Goal: Task Accomplishment & Management: Manage account settings

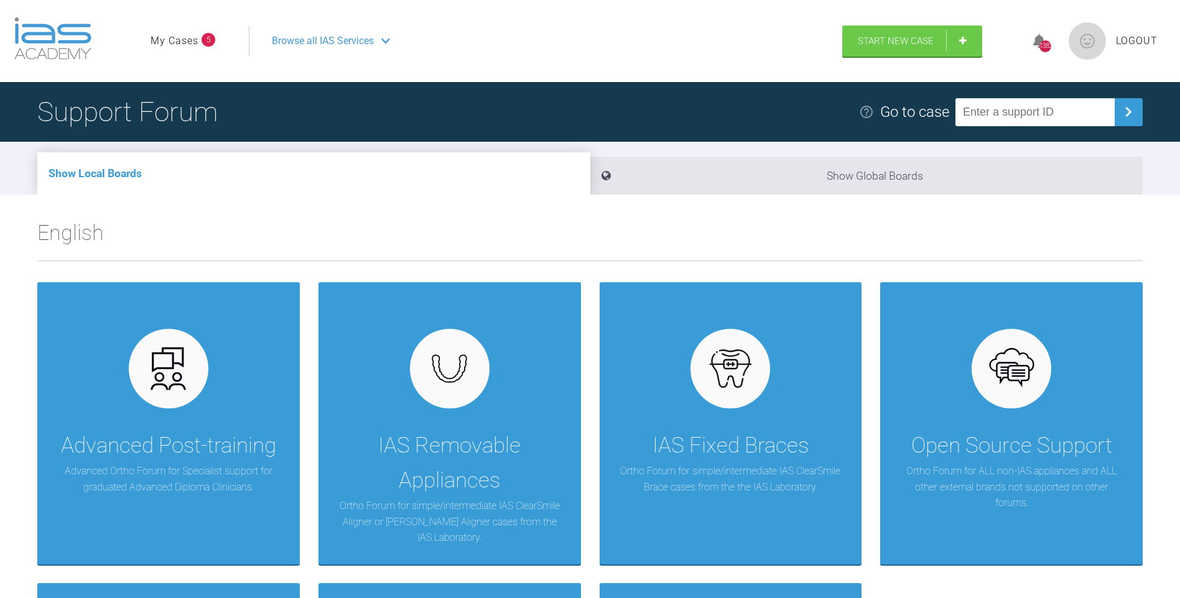
click at [181, 39] on link "My Cases" at bounding box center [174, 41] width 48 height 16
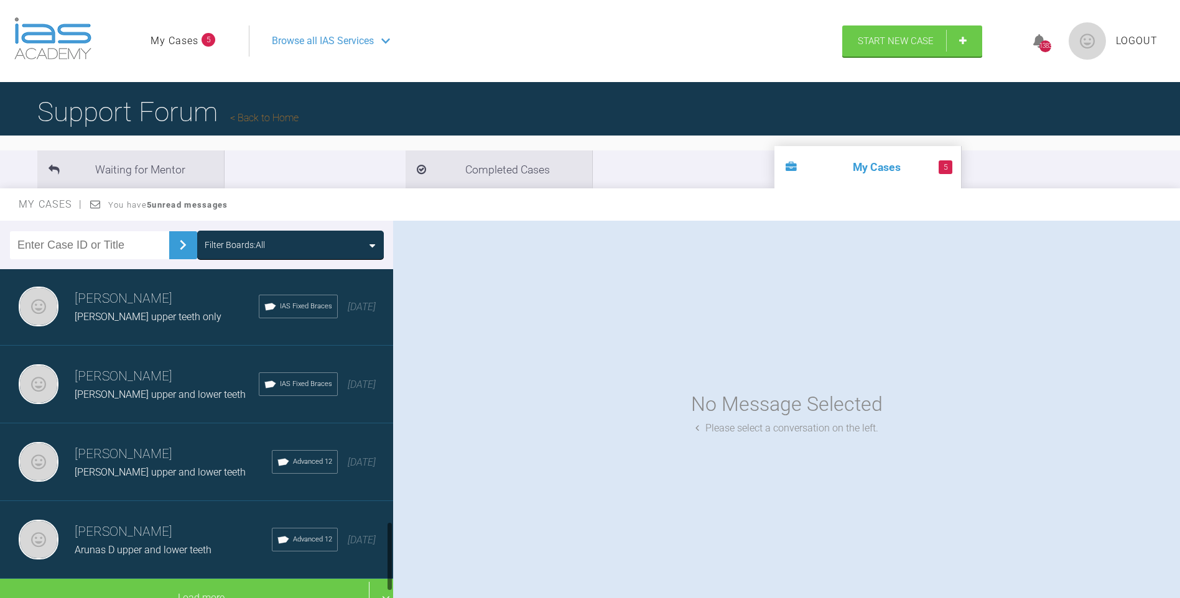
scroll to position [1259, 0]
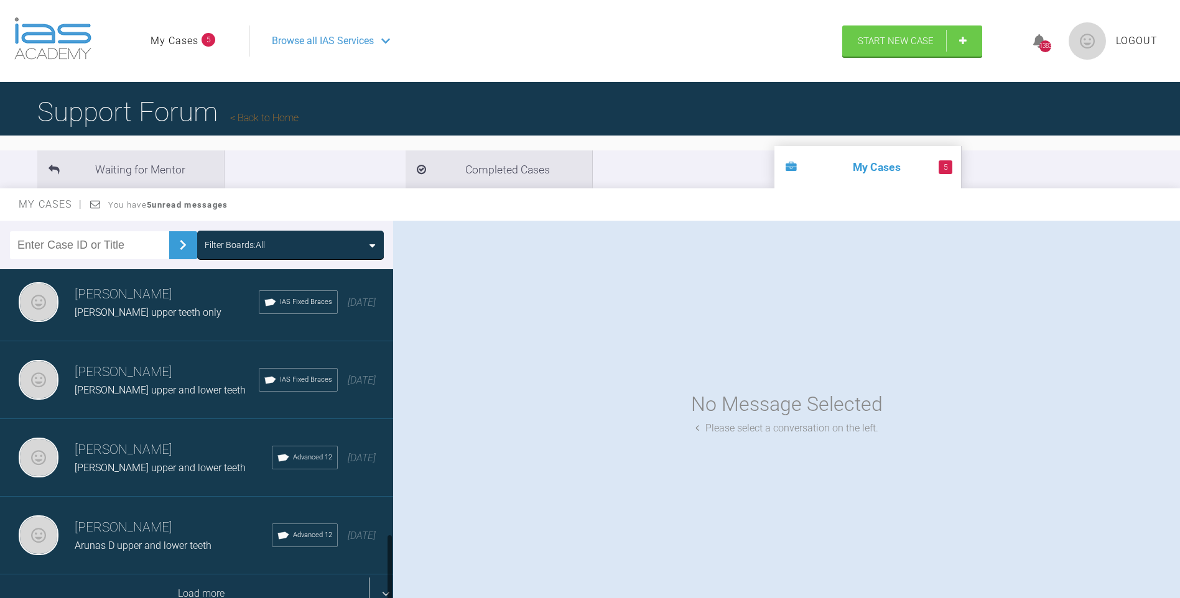
drag, startPoint x: 389, startPoint y: 300, endPoint x: 304, endPoint y: 577, distance: 290.1
click at [384, 588] on div "[PERSON_NAME] [PERSON_NAME] upper and lower teeth IAS Fixed Braces [DATE] [PERS…" at bounding box center [196, 436] width 393 height 335
click at [212, 577] on div "Load more" at bounding box center [201, 594] width 402 height 39
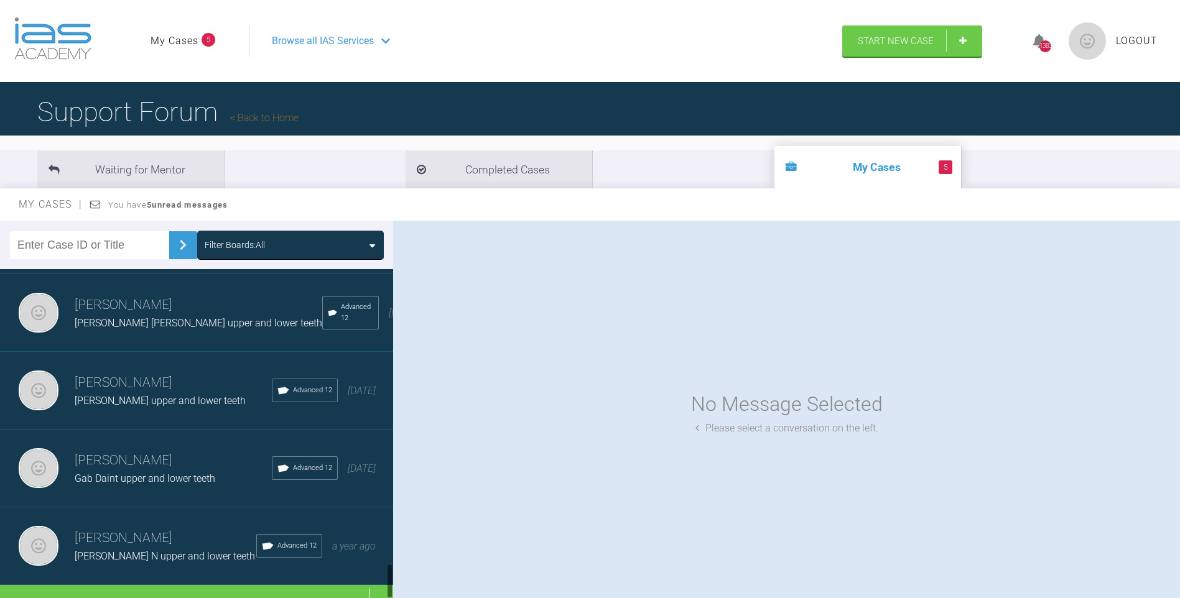
scroll to position [2813, 0]
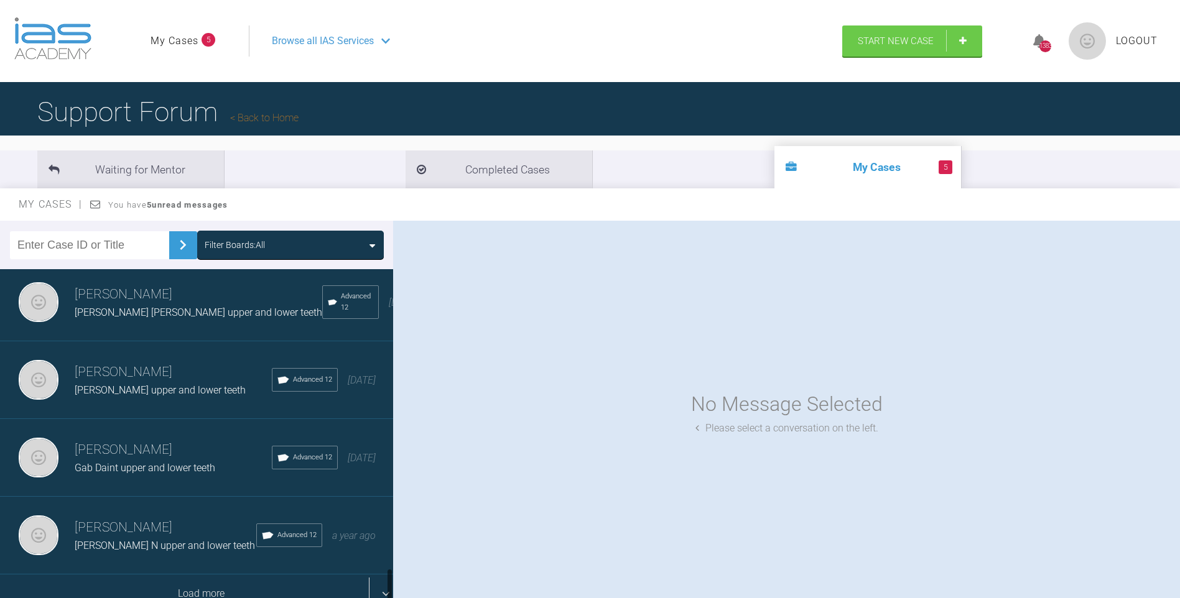
drag, startPoint x: 392, startPoint y: 416, endPoint x: 277, endPoint y: 570, distance: 192.4
click at [382, 589] on div "[PERSON_NAME] [PERSON_NAME] upper and lower teeth IAS Fixed Braces [DATE] [PERS…" at bounding box center [196, 436] width 393 height 335
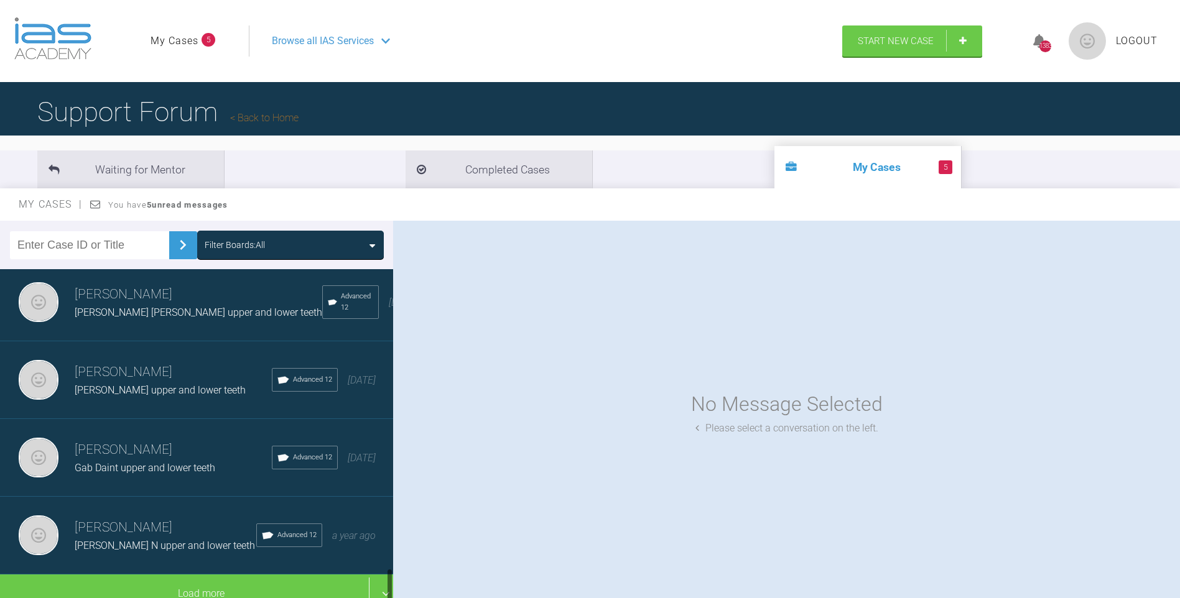
click at [148, 538] on div "[PERSON_NAME] N upper and lower teeth" at bounding box center [166, 546] width 182 height 16
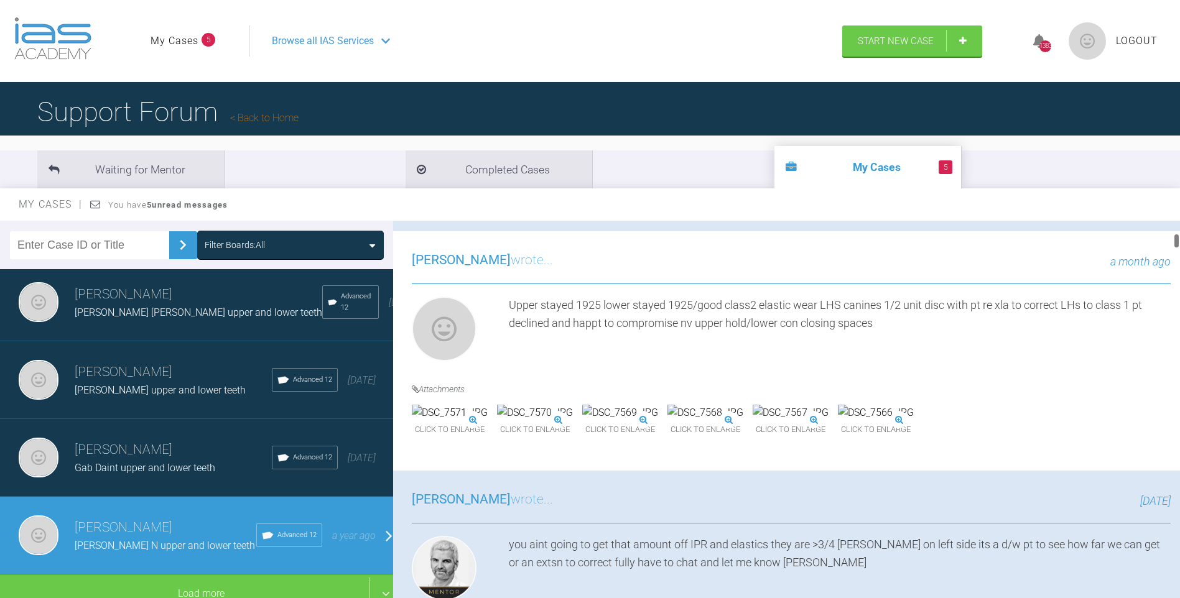
scroll to position [246, 0]
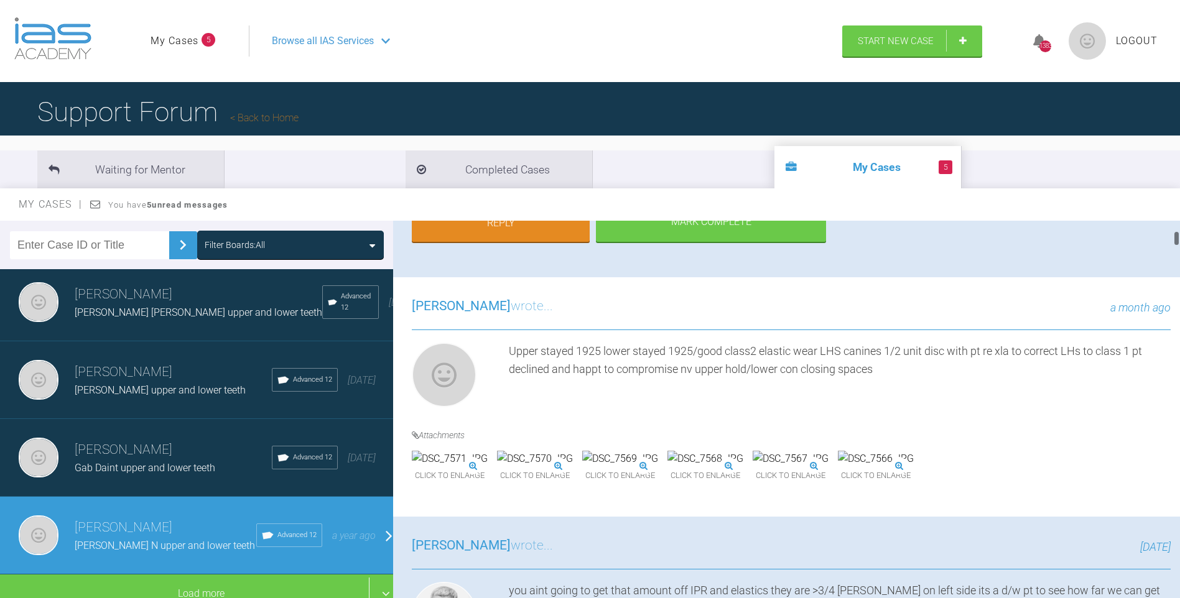
drag, startPoint x: 1178, startPoint y: 227, endPoint x: 1176, endPoint y: 237, distance: 10.1
click at [1176, 237] on div at bounding box center [1176, 239] width 4 height 16
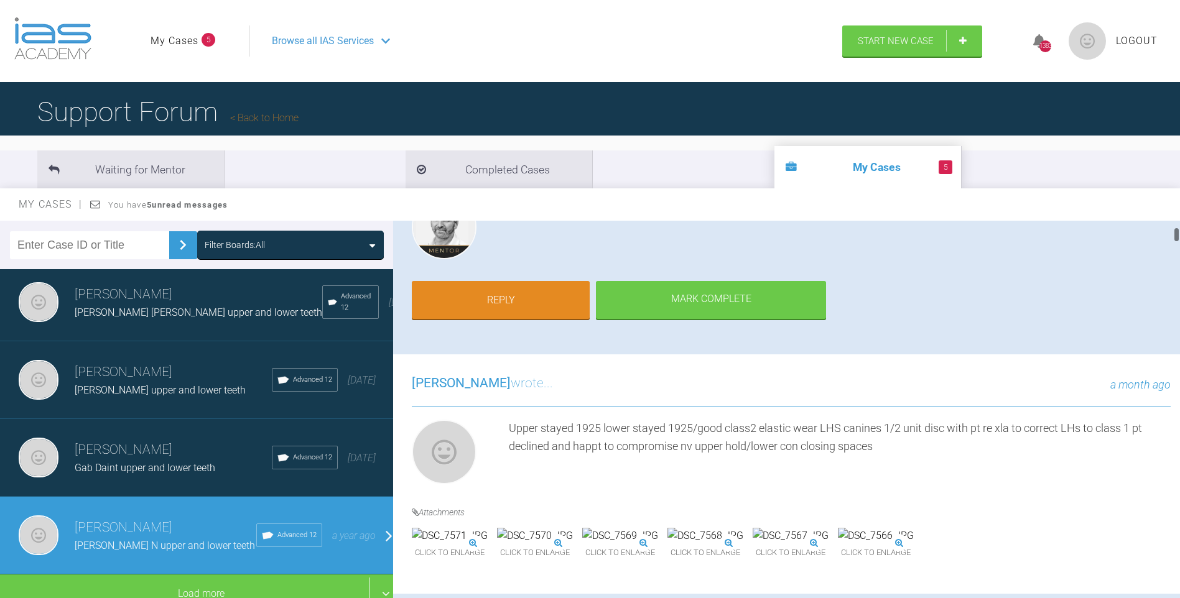
scroll to position [154, 0]
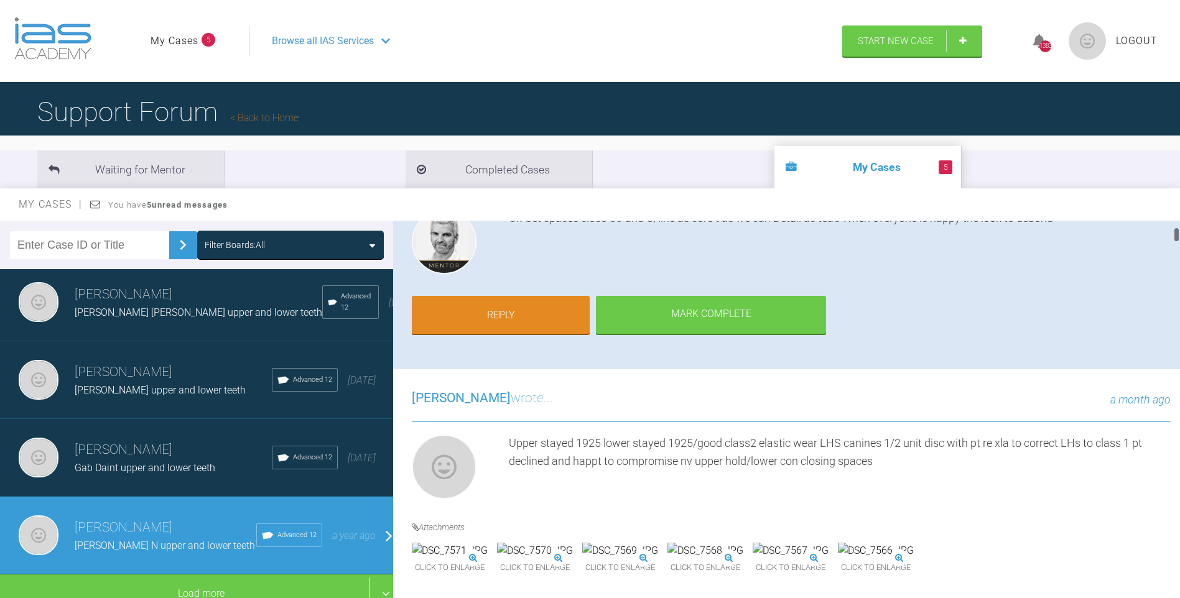
click at [1176, 231] on div at bounding box center [1176, 235] width 4 height 16
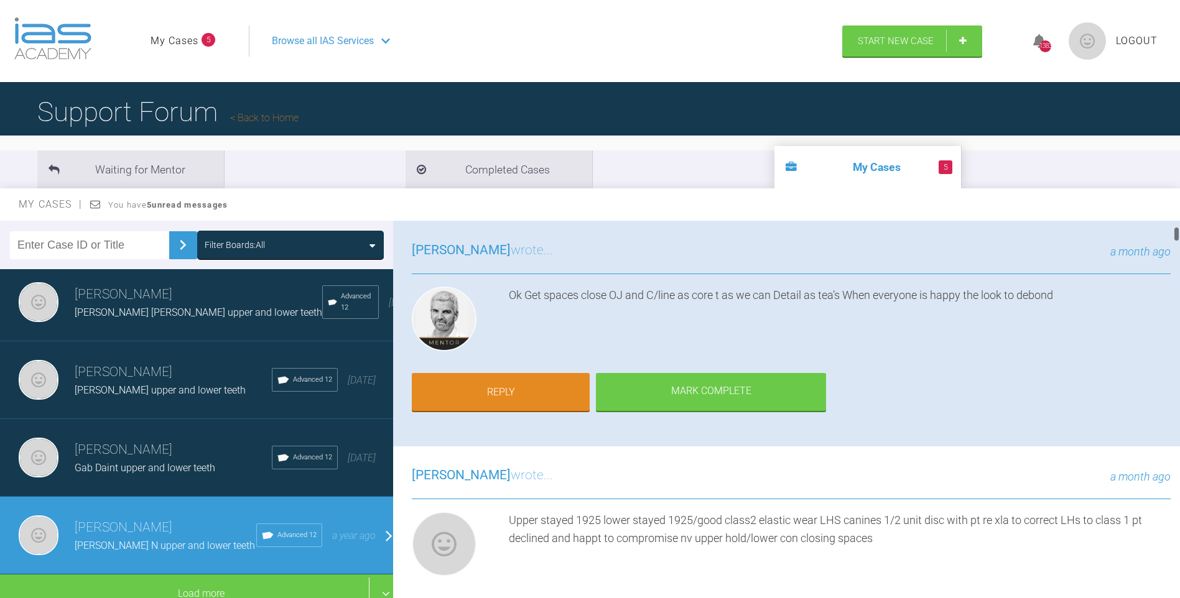
scroll to position [16, 0]
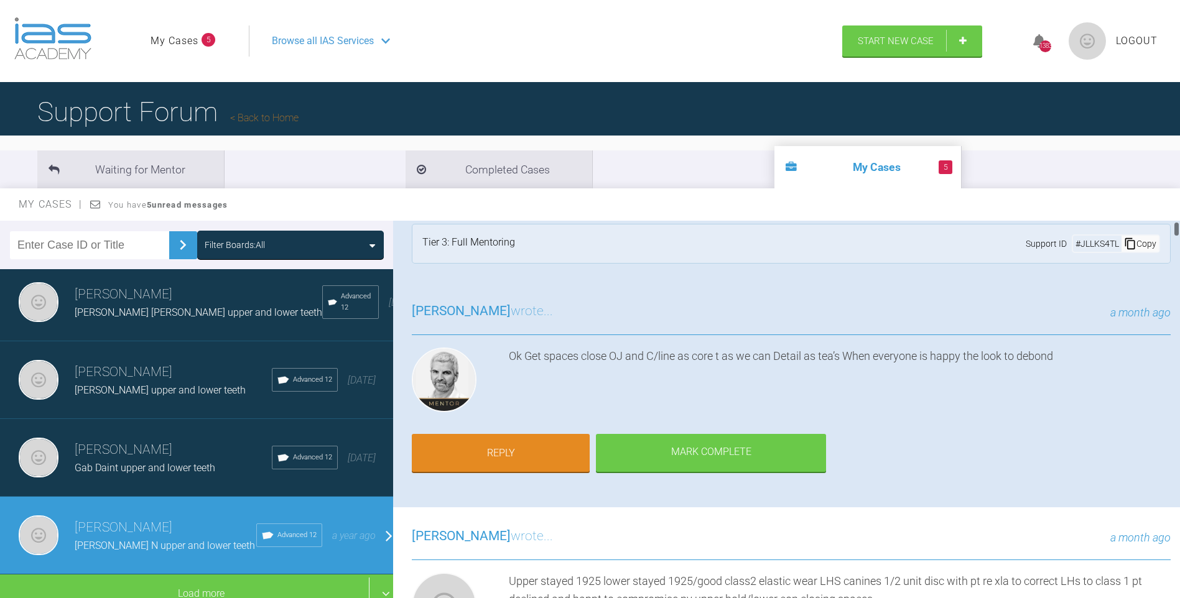
click at [1178, 228] on div at bounding box center [1176, 229] width 4 height 16
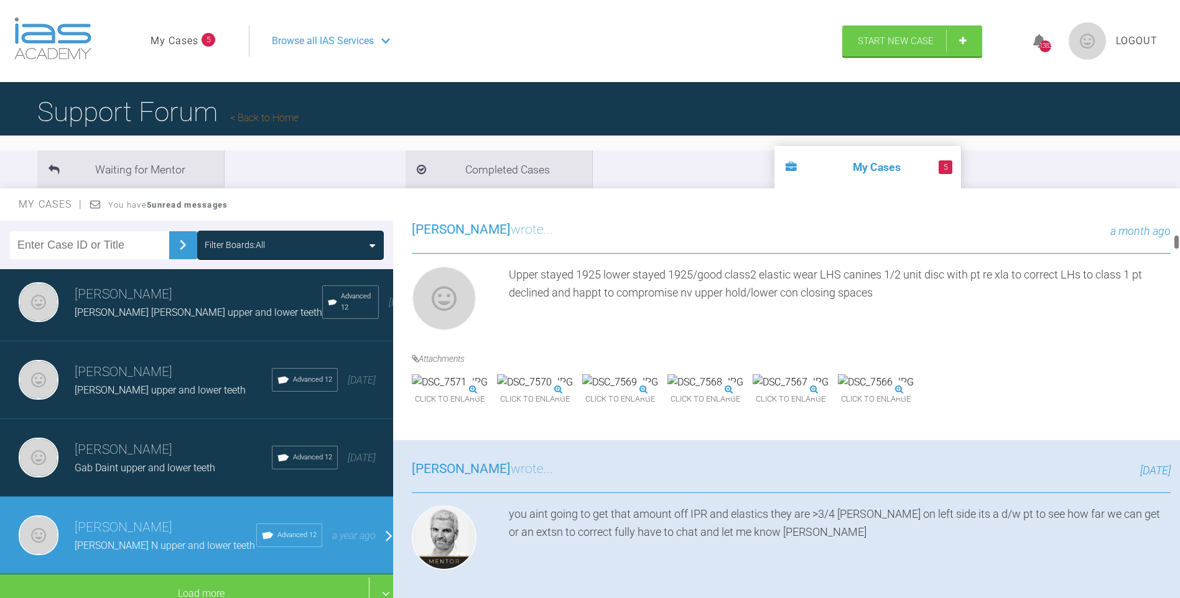
scroll to position [338, 0]
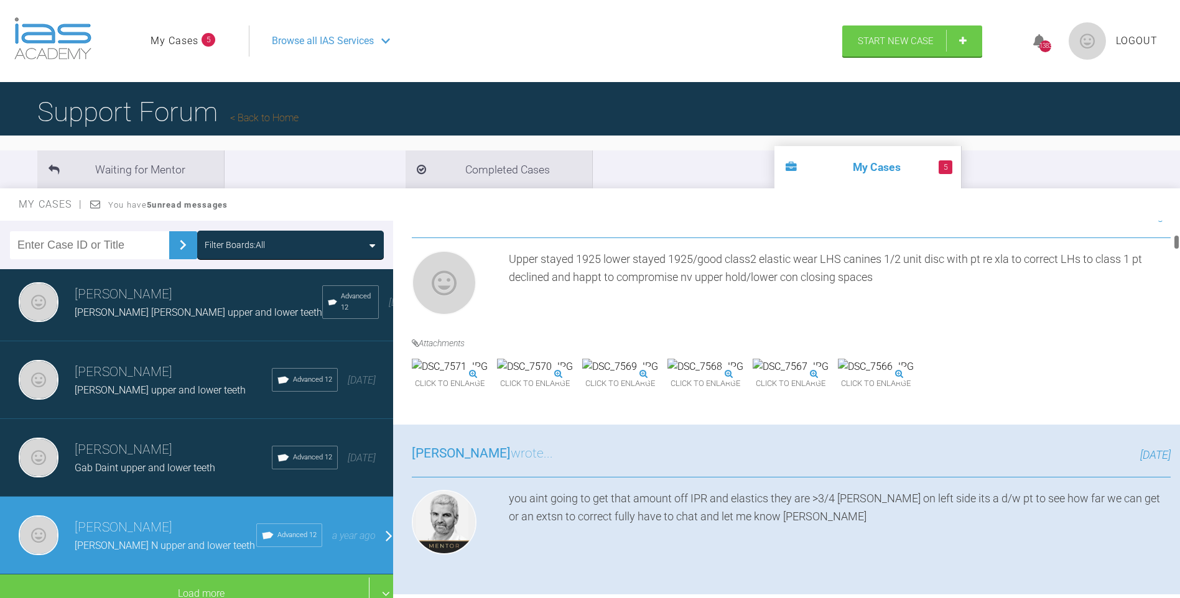
drag, startPoint x: 1175, startPoint y: 229, endPoint x: 1177, endPoint y: 257, distance: 28.1
click at [1177, 242] on div at bounding box center [1176, 242] width 4 height 16
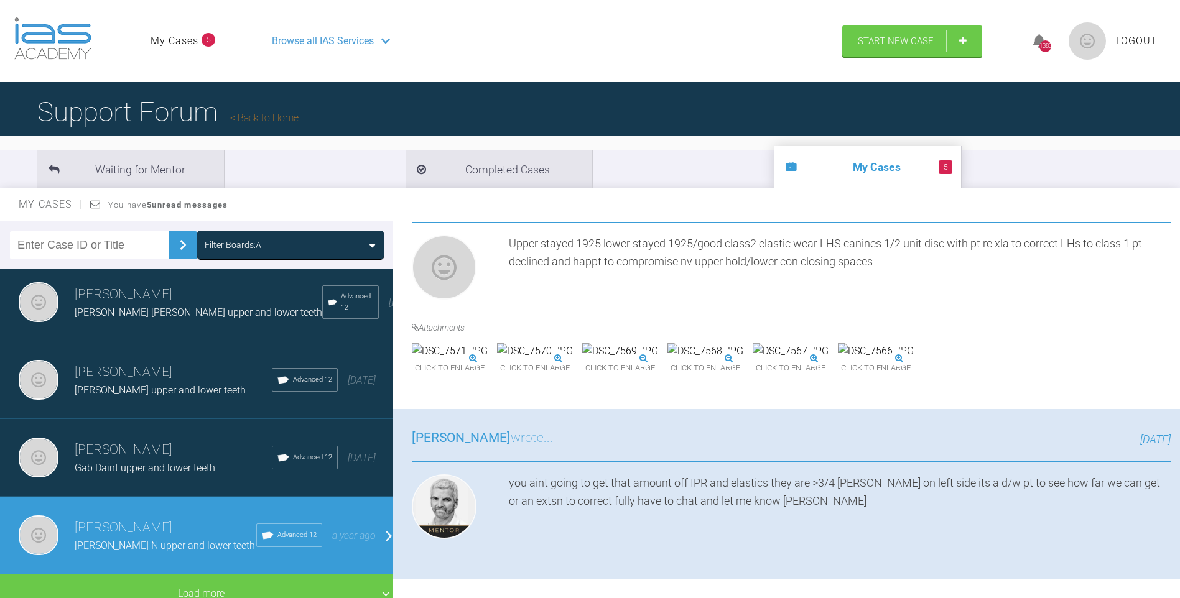
click at [838, 359] on img at bounding box center [876, 351] width 76 height 16
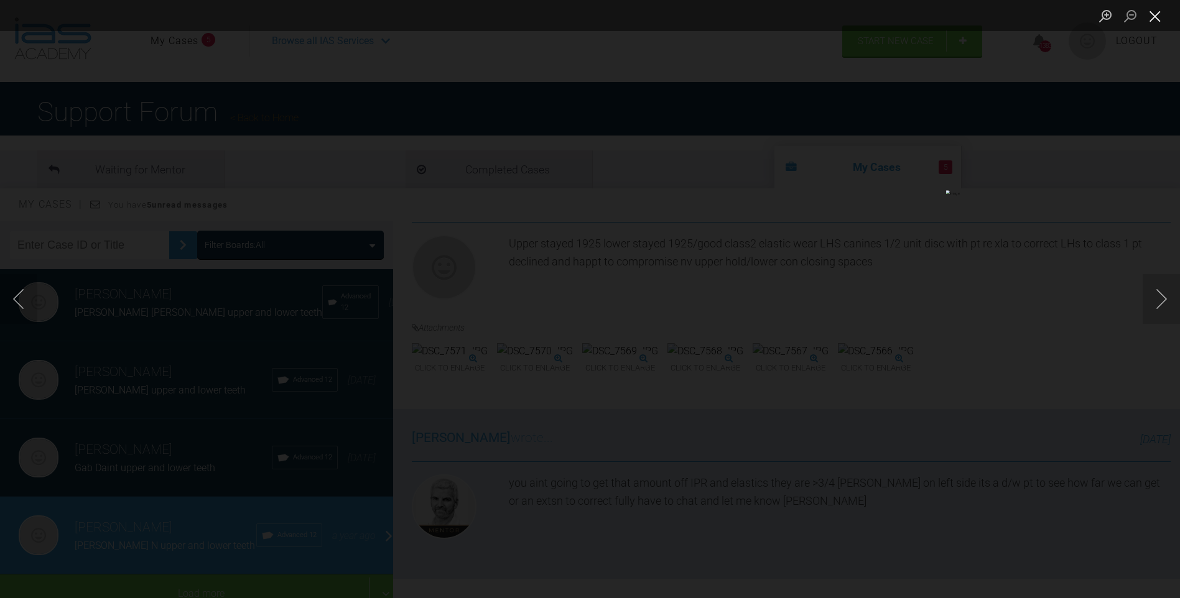
click at [1157, 14] on button "Close lightbox" at bounding box center [1154, 16] width 25 height 22
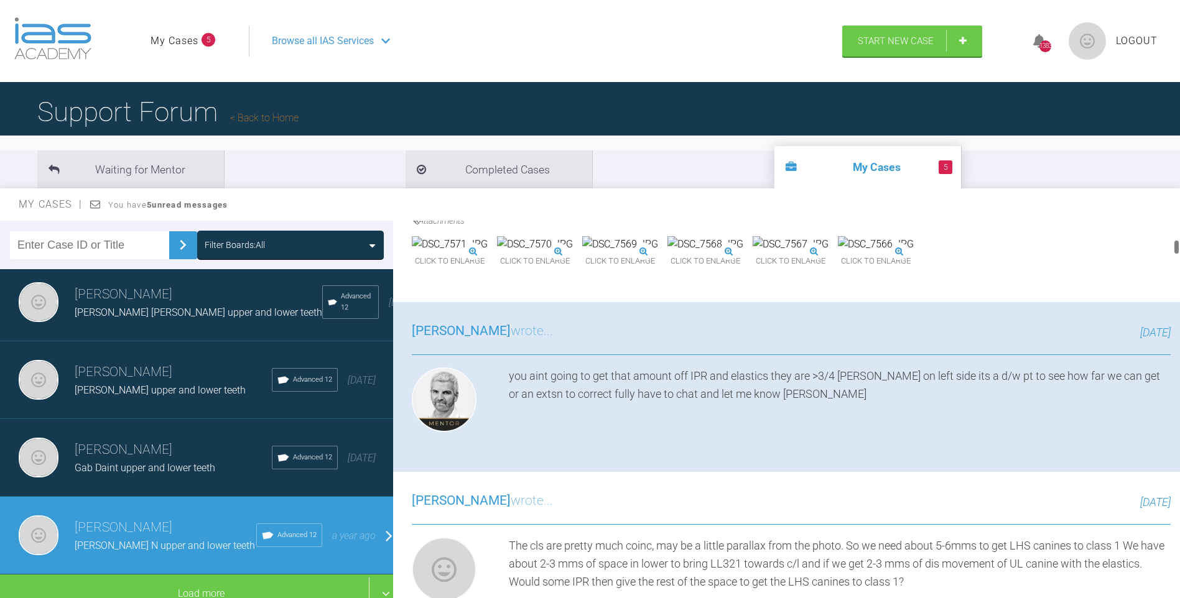
drag, startPoint x: 1175, startPoint y: 240, endPoint x: 931, endPoint y: 323, distance: 258.2
click at [1175, 245] on div at bounding box center [1176, 247] width 4 height 16
